Goal: Task Accomplishment & Management: Manage account settings

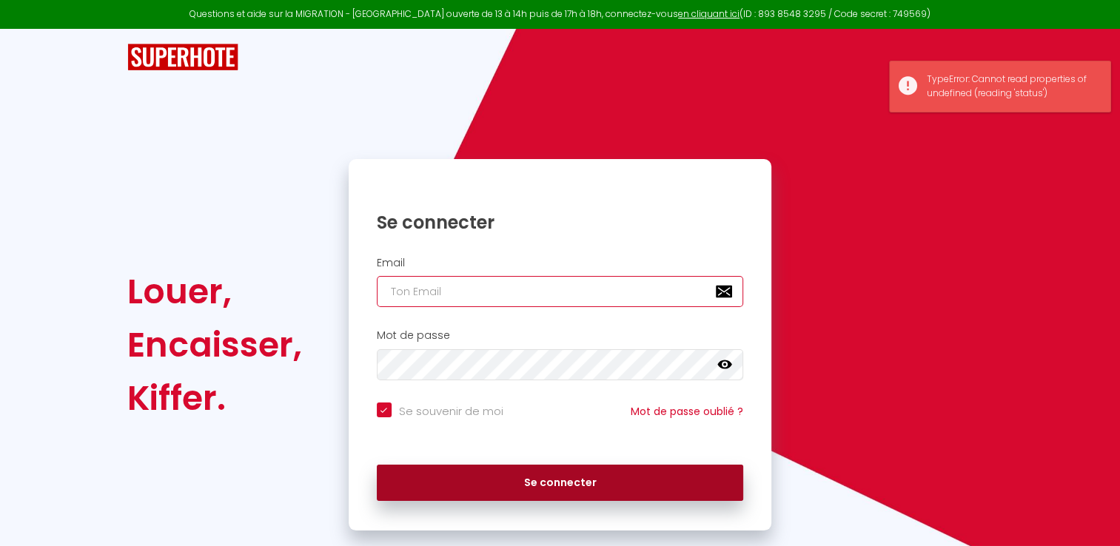
type input "[DOMAIN_NAME][EMAIL_ADDRESS][DOMAIN_NAME]"
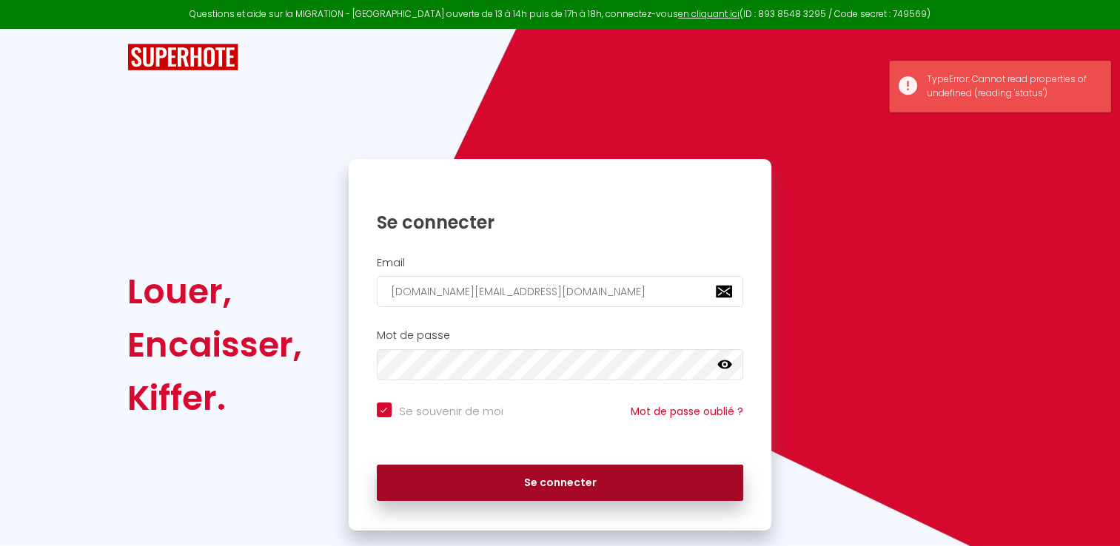
click at [511, 480] on button "Se connecter" at bounding box center [560, 483] width 367 height 37
checkbox input "true"
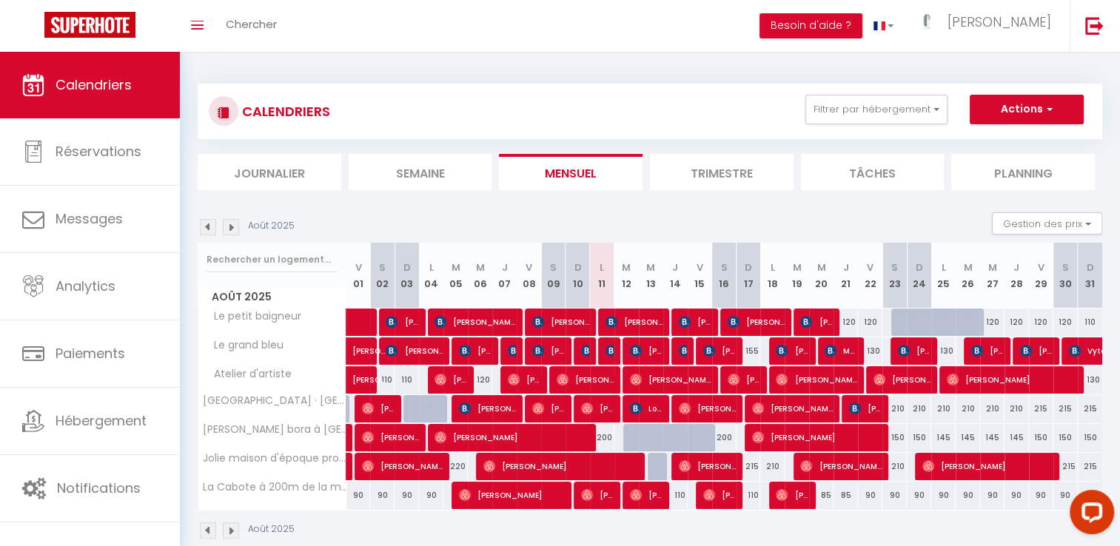
click at [752, 354] on div "155" at bounding box center [748, 350] width 24 height 27
type input "155"
type input "Dim 17 Août 2025"
type input "Lun 18 Août 2025"
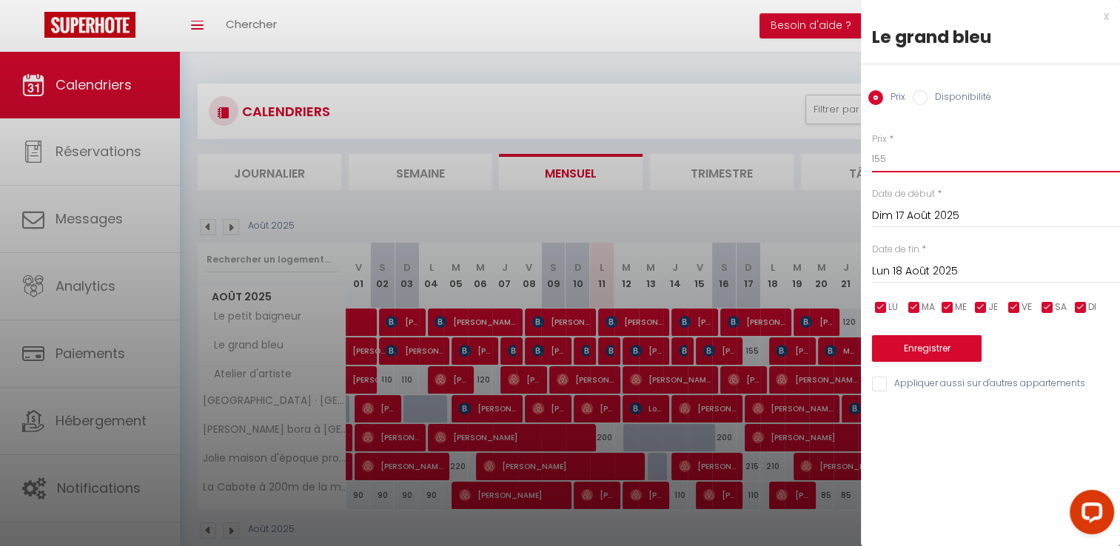
click at [903, 161] on input "155" at bounding box center [996, 159] width 248 height 27
type input "150"
click at [934, 355] on button "Enregistrer" at bounding box center [927, 348] width 110 height 27
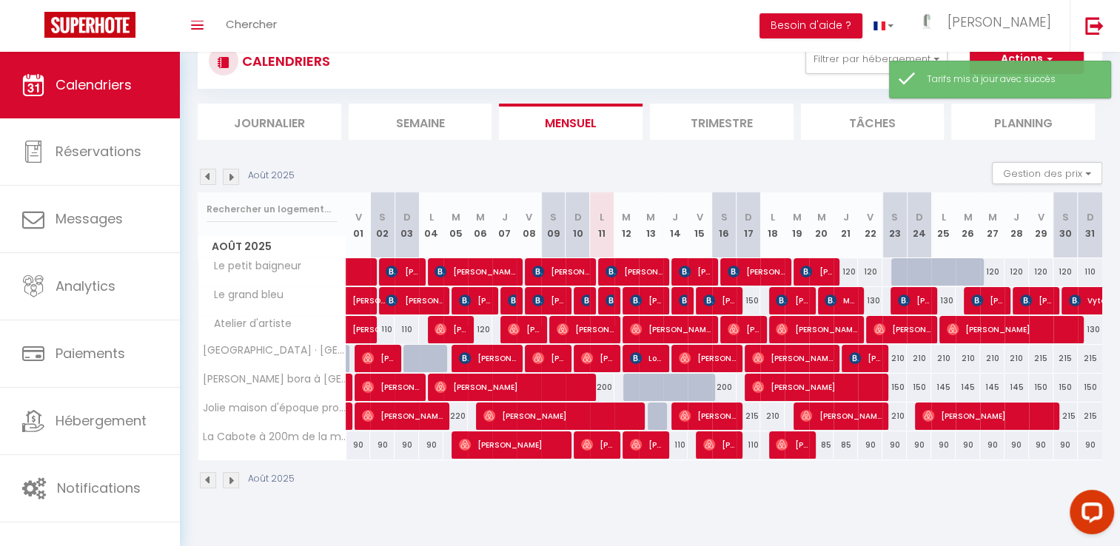
scroll to position [52, 0]
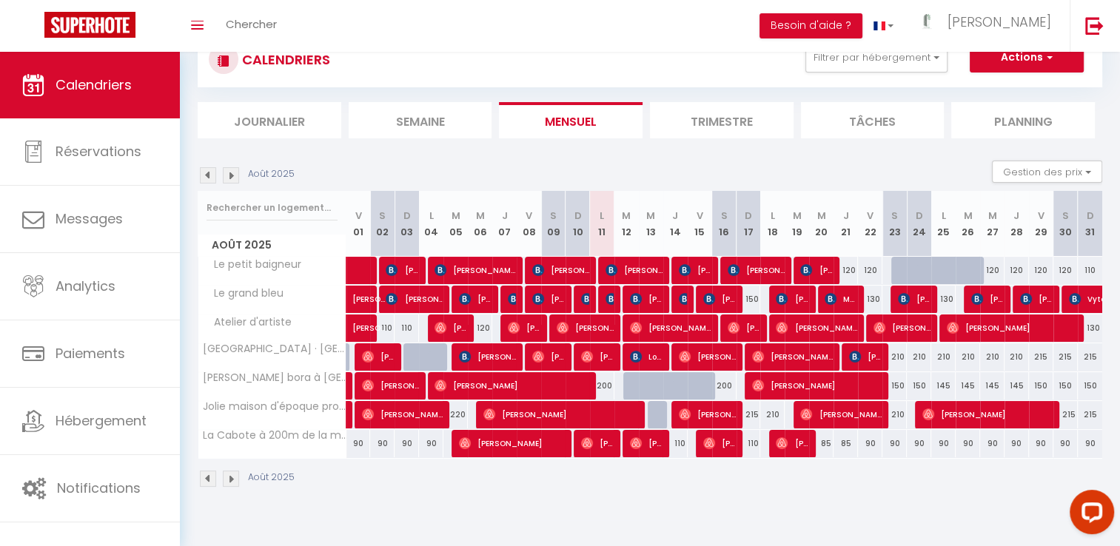
click at [719, 386] on div "200" at bounding box center [724, 385] width 24 height 27
type input "200"
type input "[PERSON_NAME][DATE]"
type input "Dim 17 Août 2025"
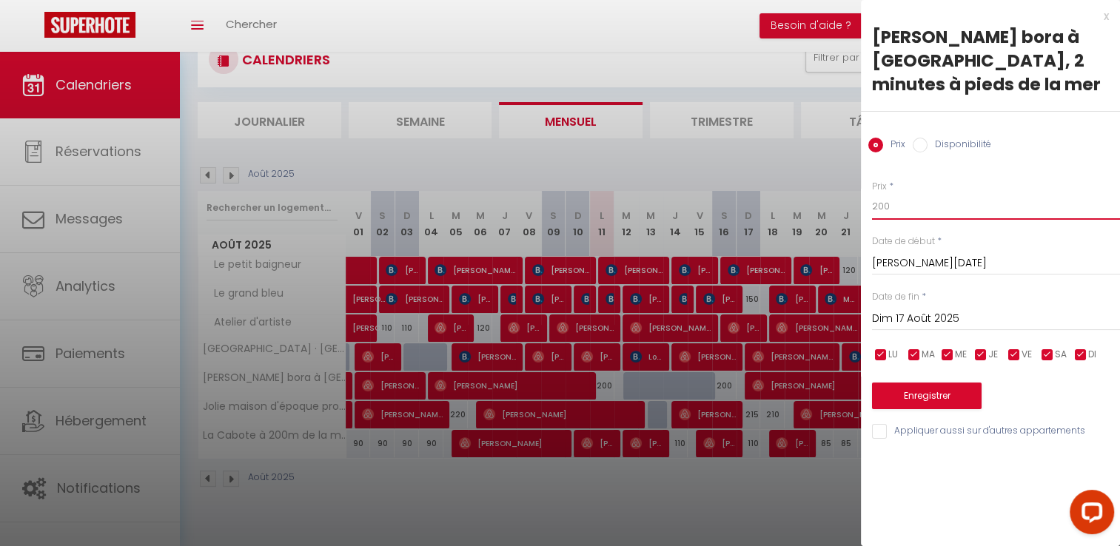
click at [900, 206] on input "200" at bounding box center [996, 206] width 248 height 27
type input "2"
type input "190"
click at [914, 401] on button "Enregistrer" at bounding box center [927, 396] width 110 height 27
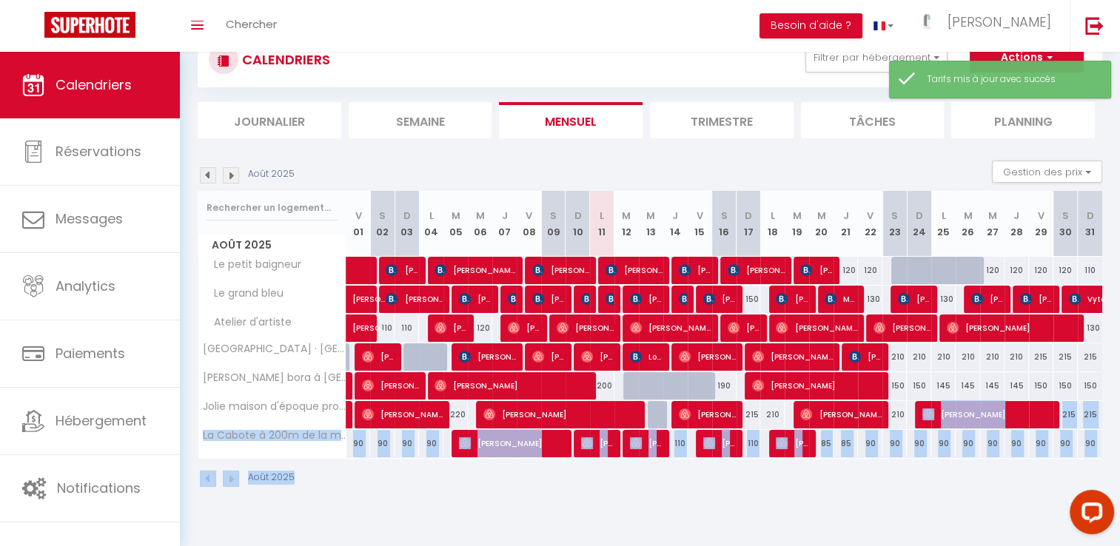
drag, startPoint x: 914, startPoint y: 401, endPoint x: 690, endPoint y: 488, distance: 240.6
click at [690, 488] on div "Août 2025 Gestion des prix Nb Nuits minimum Règles Disponibilité Août 2025 V 01…" at bounding box center [650, 332] width 904 height 342
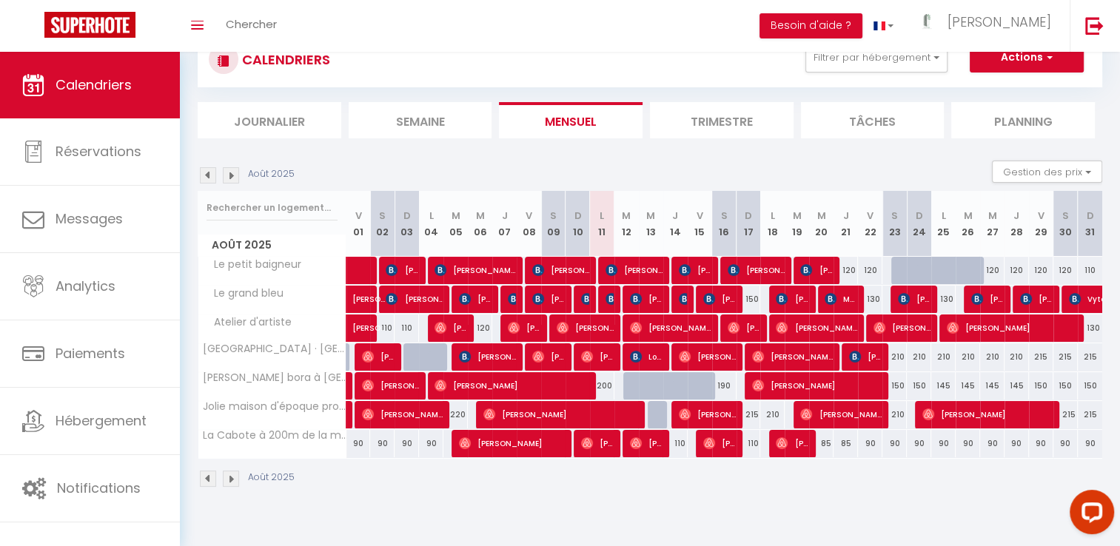
click at [872, 501] on div "CALENDRIERS Filtrer par hébergement Tous La Cabote à 200m de la [GEOGRAPHIC_DAT…" at bounding box center [650, 260] width 940 height 520
click at [707, 126] on li "Trimestre" at bounding box center [722, 120] width 144 height 36
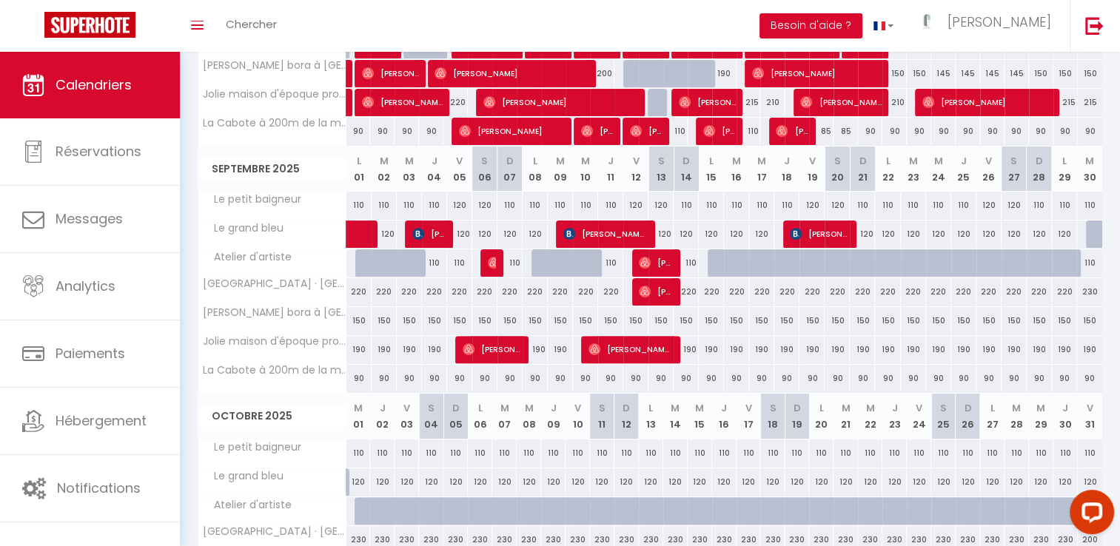
scroll to position [305, 0]
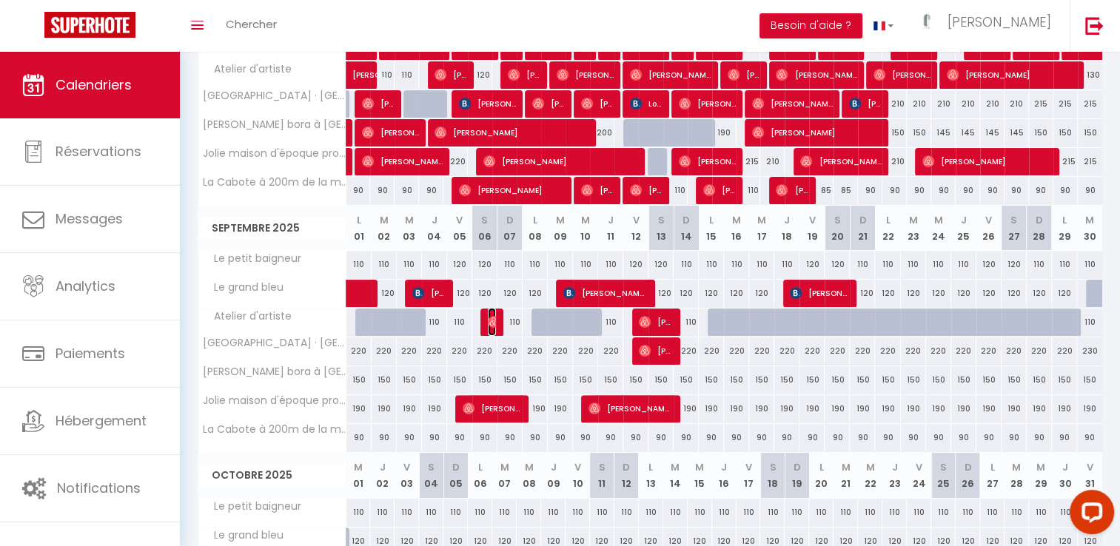
click at [488, 322] on img at bounding box center [494, 322] width 12 height 12
select select "OK"
select select "0"
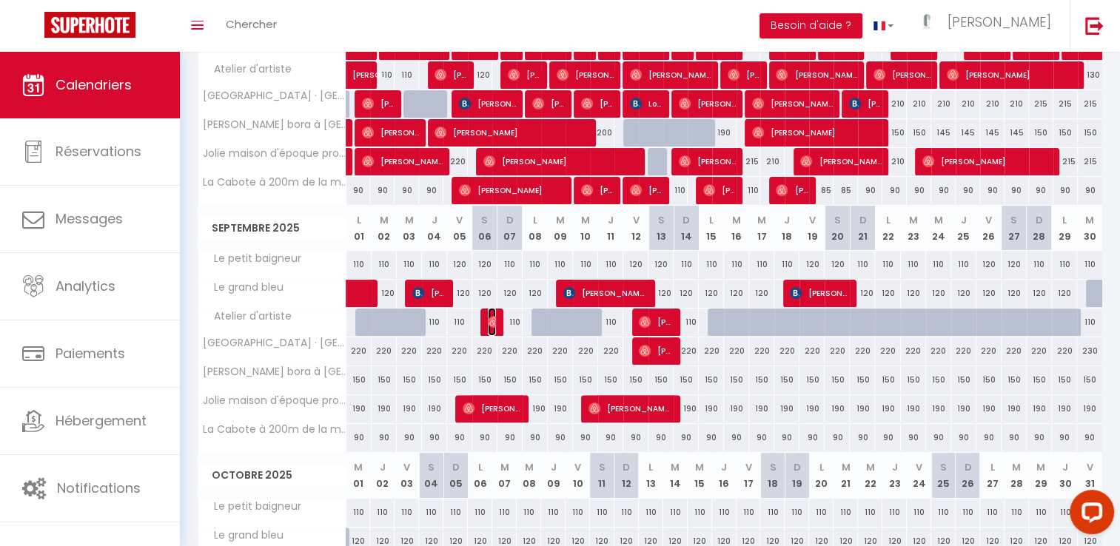
select select "1"
select select
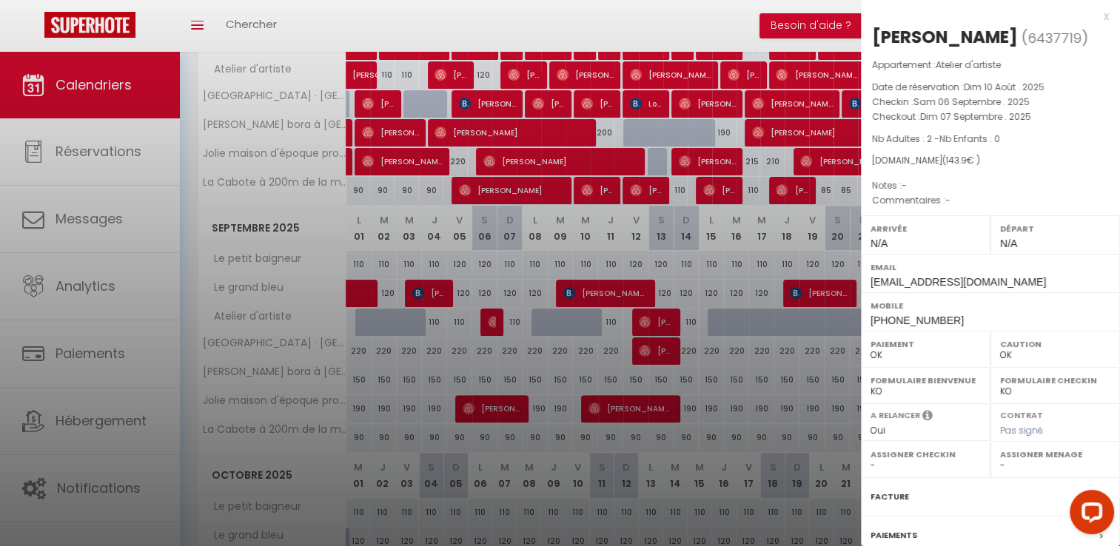
click at [1095, 20] on div "x" at bounding box center [985, 16] width 248 height 18
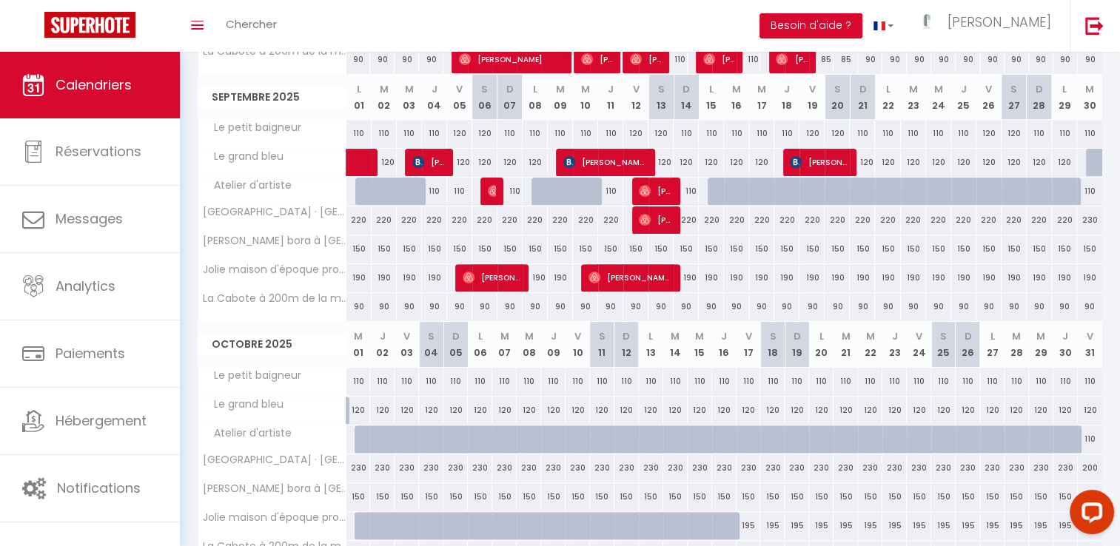
scroll to position [454, 0]
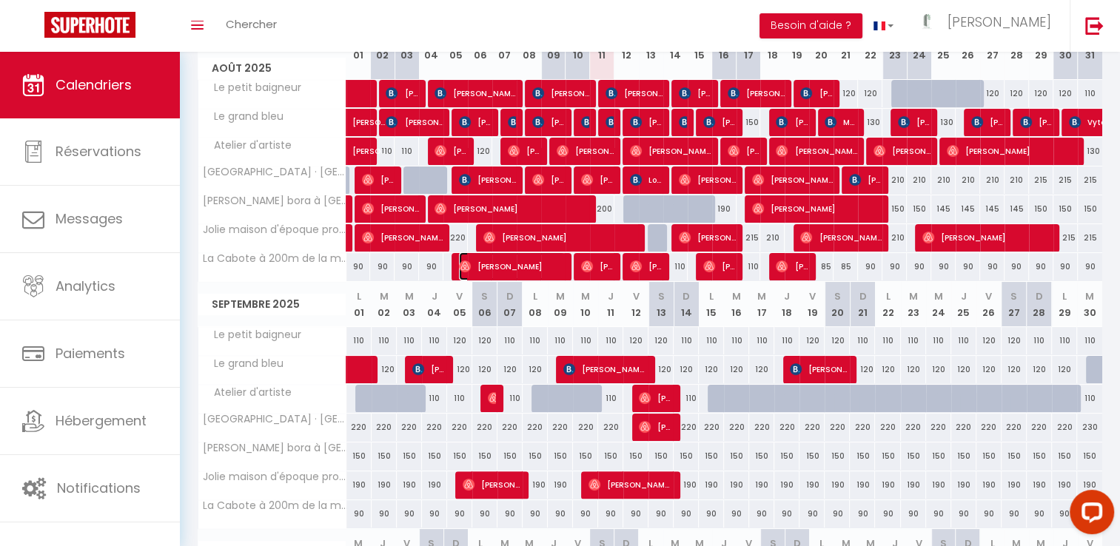
click at [484, 263] on span "[PERSON_NAME]" at bounding box center [512, 266] width 106 height 28
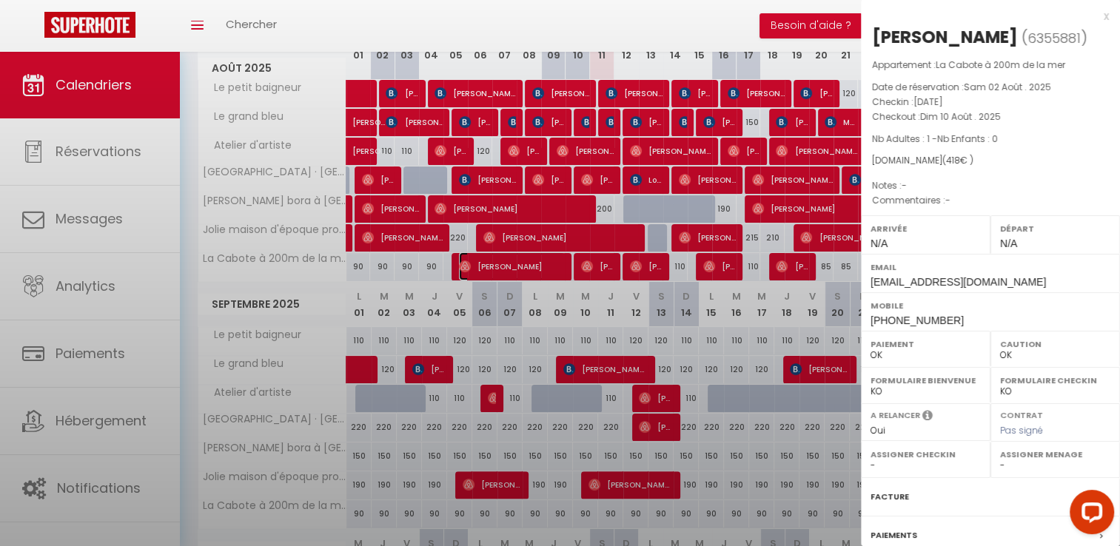
scroll to position [143, 0]
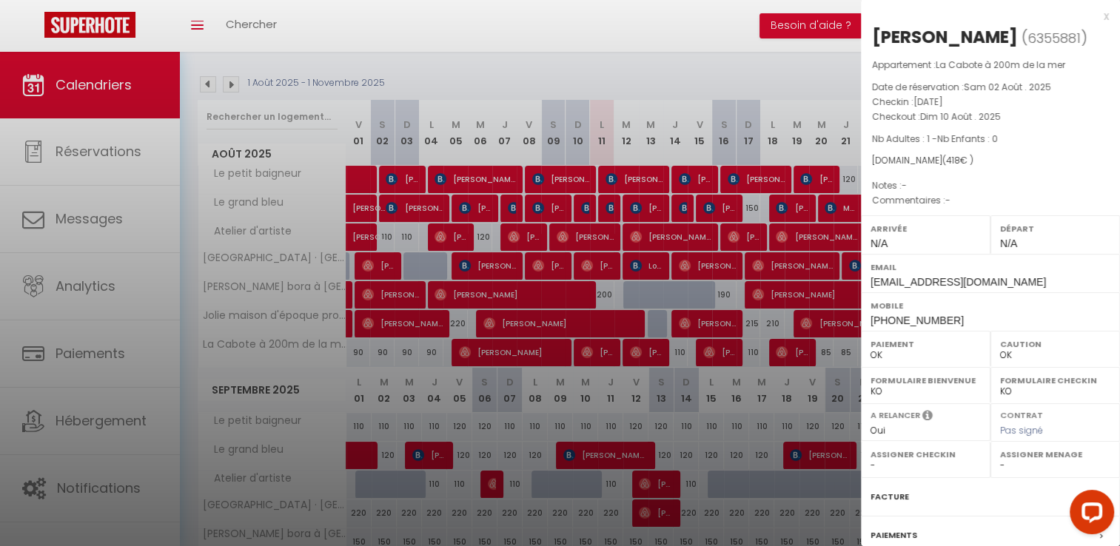
click at [659, 75] on div at bounding box center [560, 273] width 1120 height 546
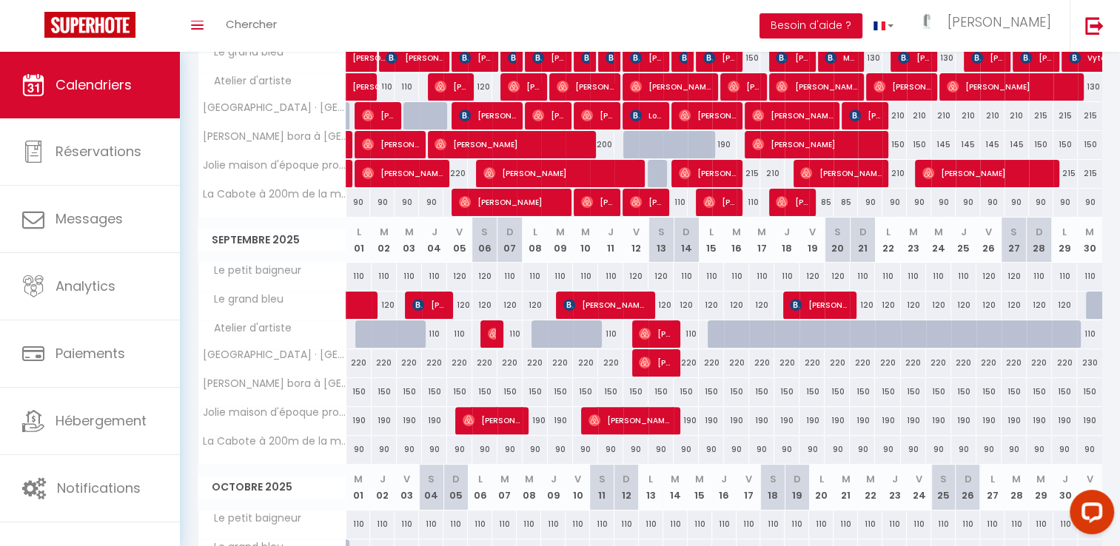
scroll to position [296, 0]
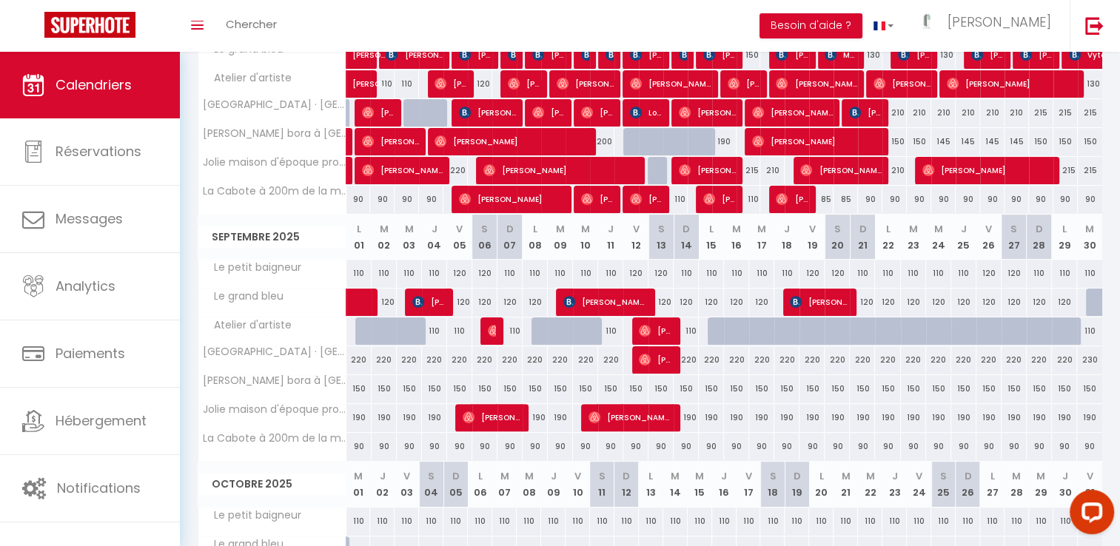
click at [354, 276] on div "110" at bounding box center [358, 273] width 25 height 27
type input "110"
type input "Lun 01 Septembre 2025"
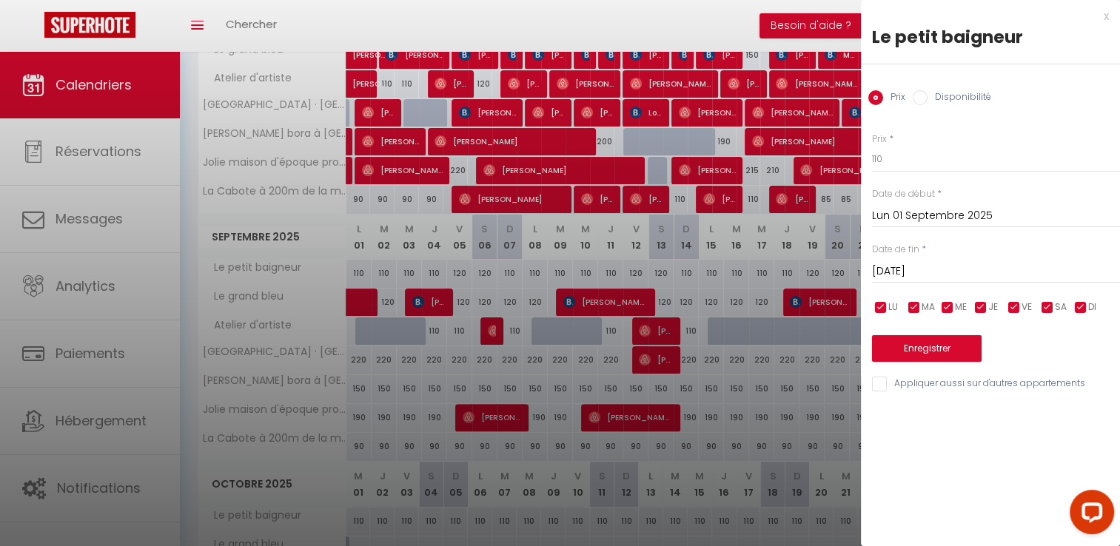
click at [962, 265] on input "[DATE]" at bounding box center [996, 271] width 248 height 19
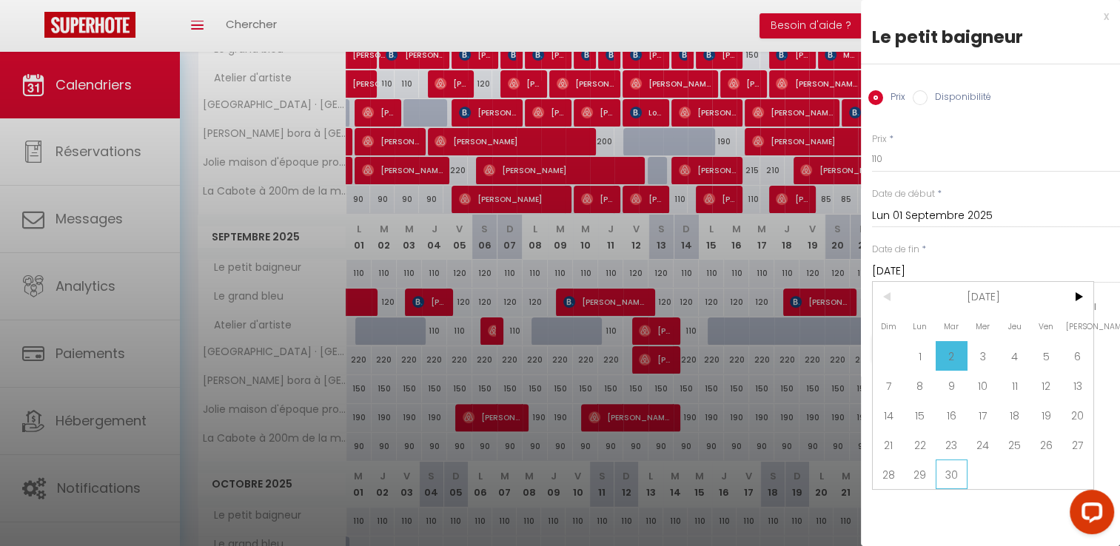
click at [955, 477] on span "30" at bounding box center [951, 475] width 32 height 30
type input "[DATE]"
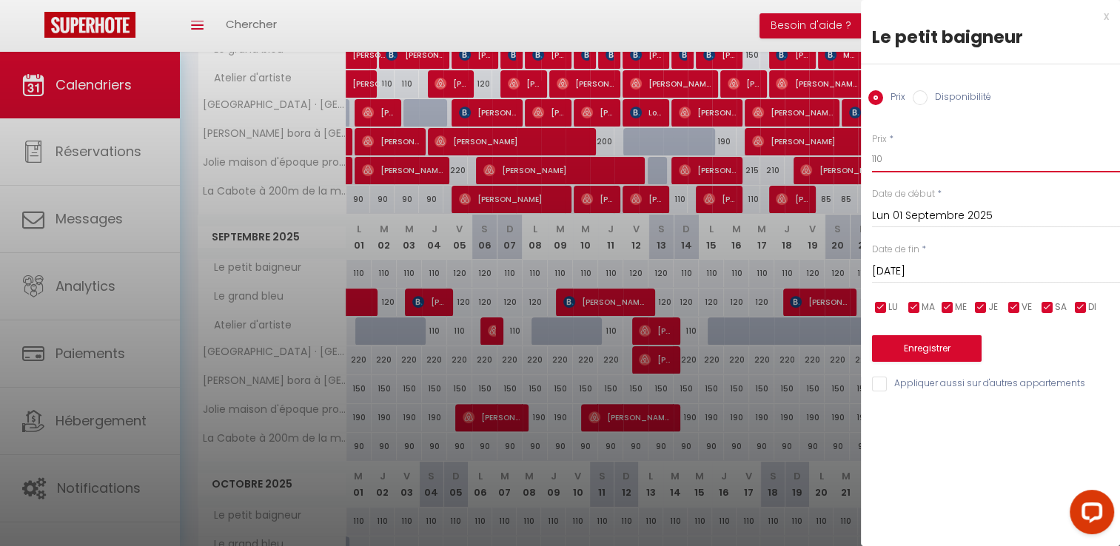
click at [891, 166] on input "110" at bounding box center [996, 159] width 248 height 27
type input "110"
click at [917, 354] on button "Enregistrer" at bounding box center [927, 348] width 110 height 27
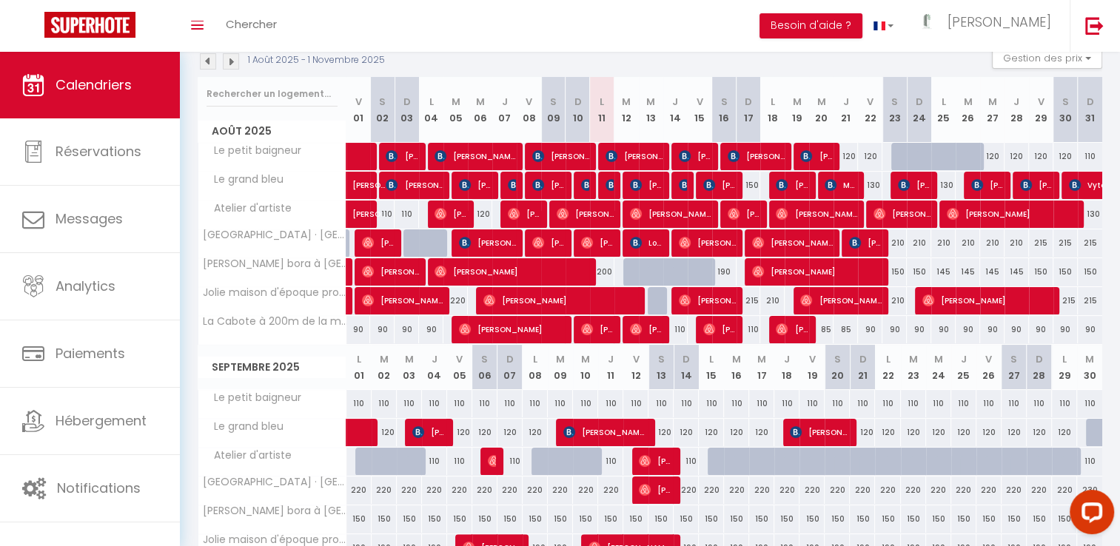
scroll to position [164, 0]
